Goal: Task Accomplishment & Management: Manage account settings

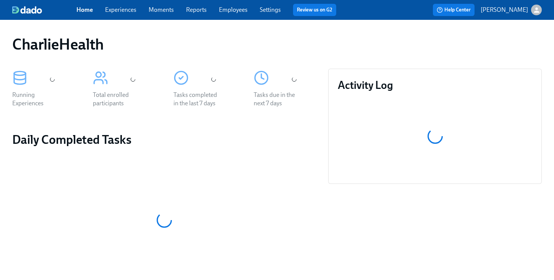
click at [406, 36] on div "CharlieHealth" at bounding box center [276, 44] width 529 height 18
click at [225, 15] on div "Home Experiences Moments Reports Employees Settings Review us on G2" at bounding box center [209, 10] width 266 height 12
click at [226, 12] on link "Employees" at bounding box center [233, 9] width 29 height 7
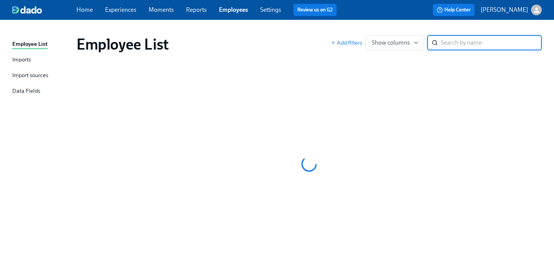
click at [290, 42] on div "Employee List" at bounding box center [203, 44] width 254 height 18
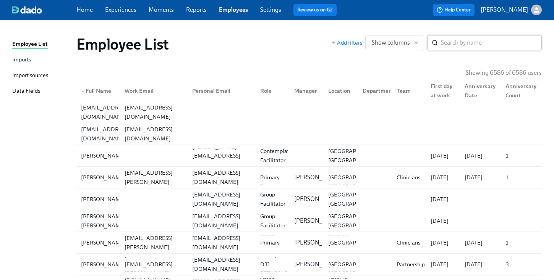
click at [454, 44] on input "search" at bounding box center [491, 42] width 101 height 15
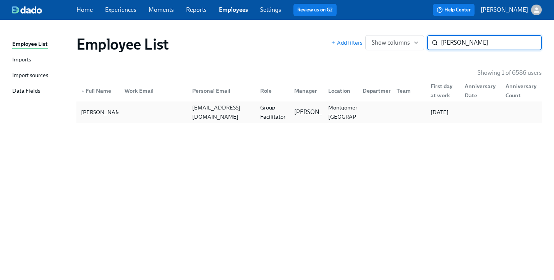
type input "nadia jenk"
click at [372, 104] on div "Nadia Jenkins taylorjenkins309@gmail.com Group Facilitator Sarah Dunn Montgomer…" at bounding box center [308, 112] width 465 height 21
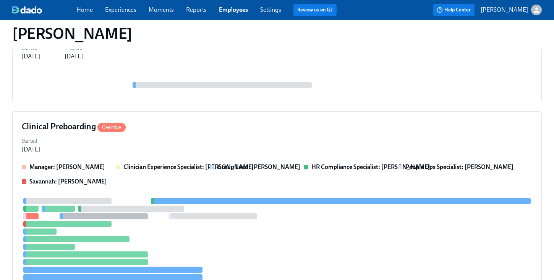
scroll to position [217, 0]
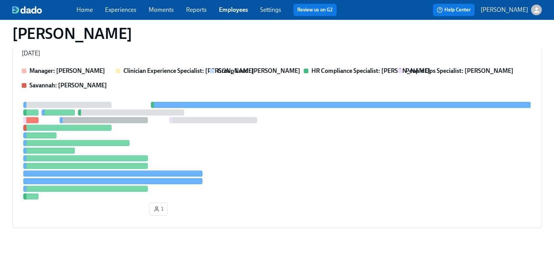
click at [372, 104] on div at bounding box center [341, 105] width 380 height 6
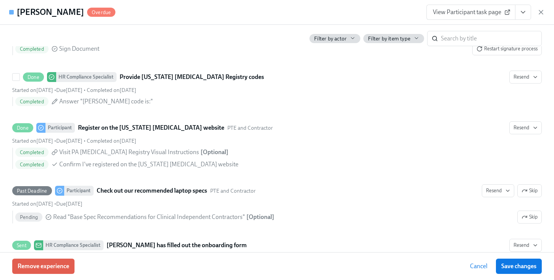
scroll to position [1332, 0]
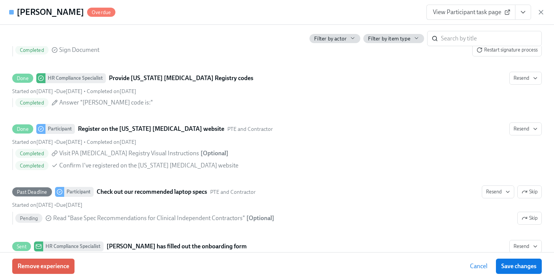
click at [516, 15] on button "View task page" at bounding box center [523, 12] width 16 height 15
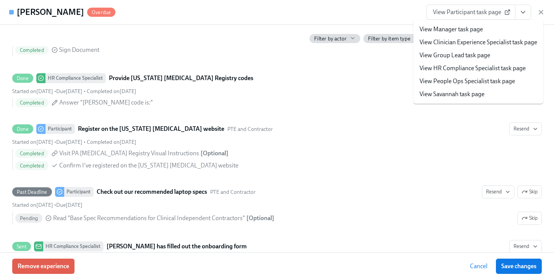
click at [460, 71] on link "View HR Compliance Specialist task page" at bounding box center [472, 68] width 106 height 8
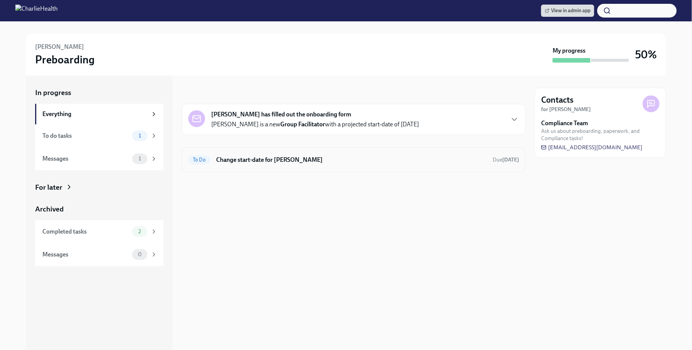
click at [312, 157] on h6 "Change start-date for [PERSON_NAME]" at bounding box center [351, 160] width 270 height 8
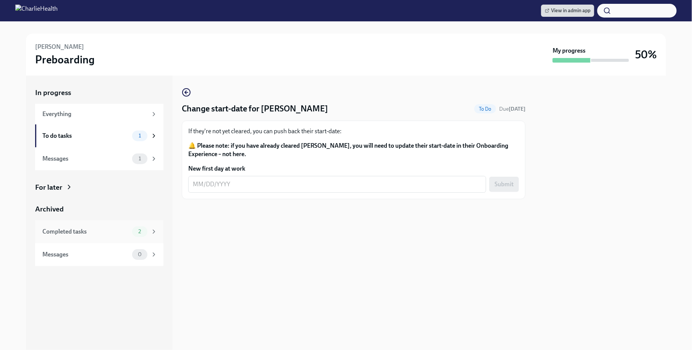
click at [84, 238] on div "Completed tasks 2" at bounding box center [99, 231] width 128 height 23
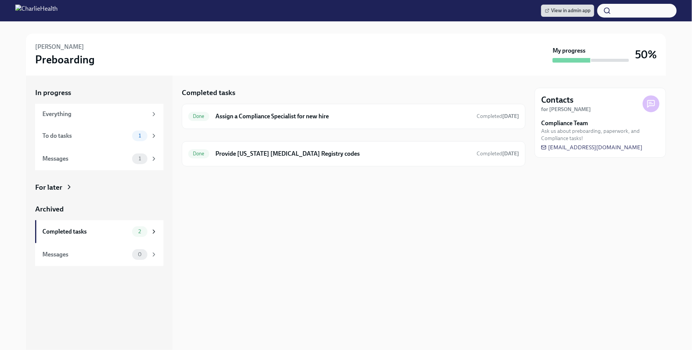
click at [248, 139] on div "Done Assign a Compliance Specialist for new hire Completed [DATE] Done Provide …" at bounding box center [354, 135] width 344 height 63
click at [247, 153] on h6 "Provide [US_STATE] [MEDICAL_DATA] Registry codes" at bounding box center [342, 154] width 255 height 8
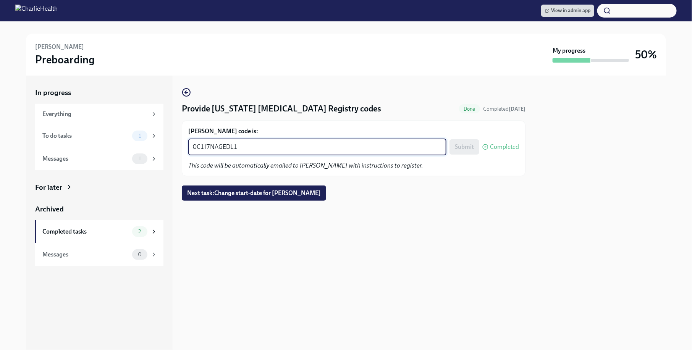
click at [235, 144] on textarea "0C1I7NAGEDL1" at bounding box center [317, 146] width 249 height 9
click at [252, 149] on textarea "0C1I7NAGEDL1" at bounding box center [317, 146] width 249 height 9
click at [542, 195] on div at bounding box center [600, 213] width 131 height 275
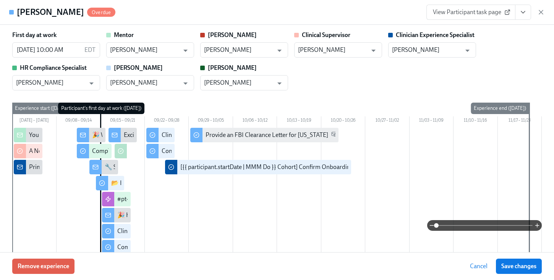
scroll to position [1039, 0]
